Goal: Transaction & Acquisition: Purchase product/service

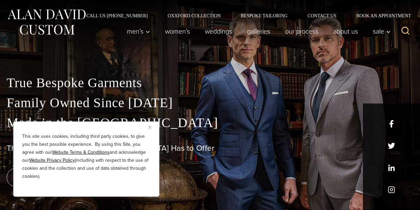
click at [150, 127] on img "Close" at bounding box center [149, 127] width 3 height 3
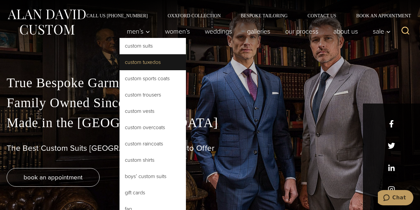
click at [143, 60] on link "Custom Tuxedos" at bounding box center [153, 62] width 66 height 16
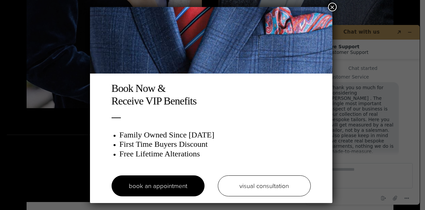
click at [335, 10] on button "×" at bounding box center [332, 7] width 9 height 9
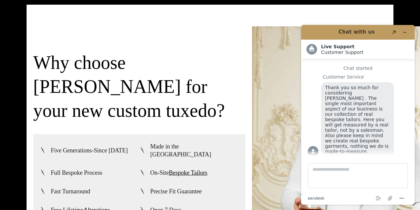
scroll to position [1459, 0]
